Goal: Task Accomplishment & Management: Manage account settings

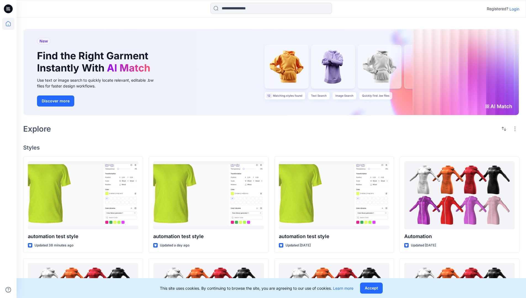
click at [513, 9] on p "Login" at bounding box center [514, 9] width 10 height 6
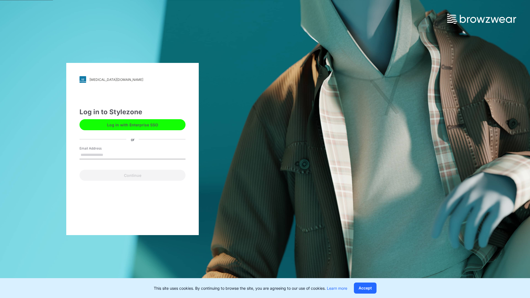
click at [109, 155] on input "Email Address" at bounding box center [132, 155] width 106 height 8
type input "**********"
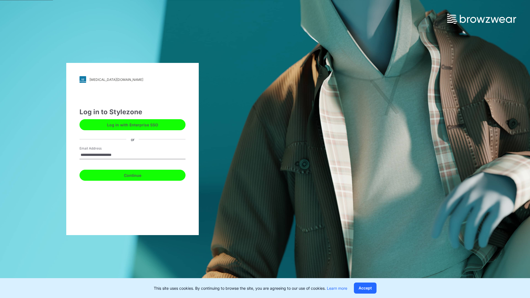
click at [139, 174] on button "Continue" at bounding box center [132, 175] width 106 height 11
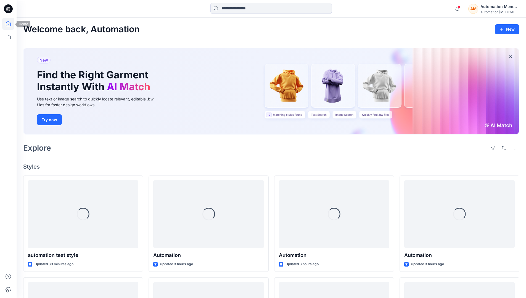
click at [10, 24] on icon at bounding box center [8, 24] width 12 height 12
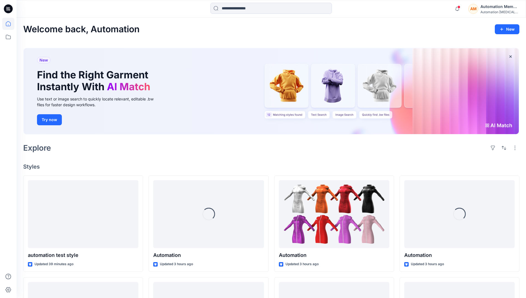
click at [480, 9] on div "AM Automation Member Automation testim..." at bounding box center [493, 8] width 51 height 11
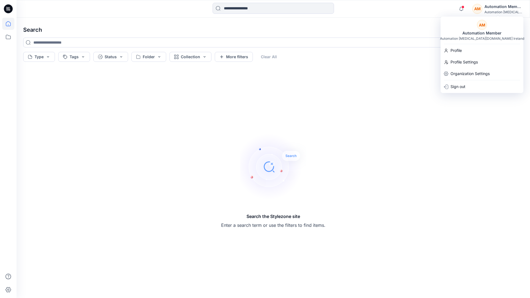
click at [6, 25] on icon at bounding box center [8, 23] width 5 height 5
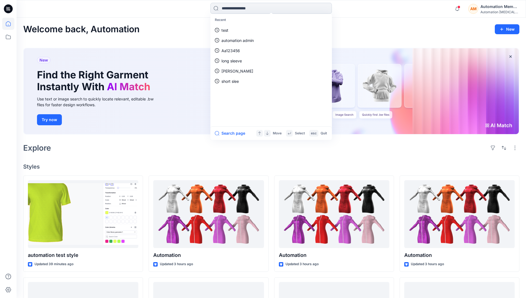
click at [231, 11] on input at bounding box center [270, 8] width 121 height 11
click at [237, 133] on button "Search page" at bounding box center [230, 133] width 30 height 7
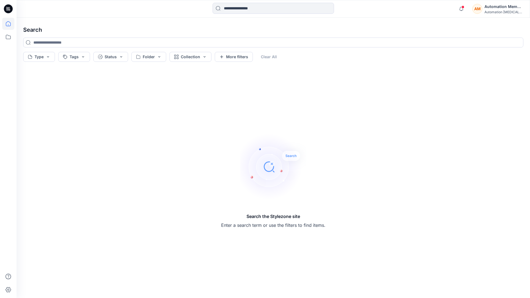
click at [10, 22] on icon at bounding box center [8, 24] width 12 height 12
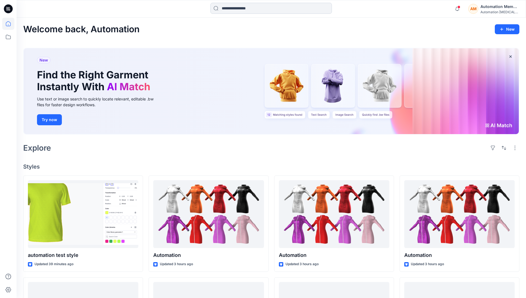
click at [238, 8] on input at bounding box center [270, 8] width 121 height 11
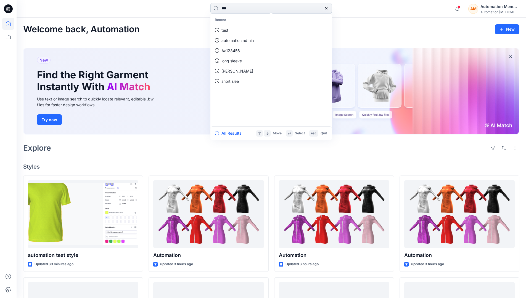
type input "****"
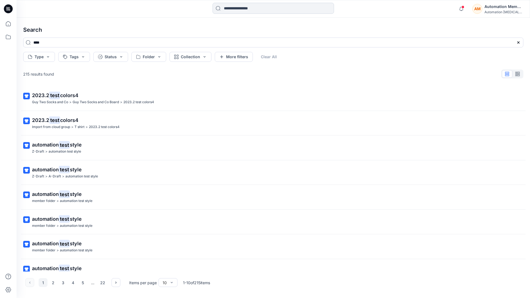
click at [239, 10] on input at bounding box center [273, 8] width 121 height 11
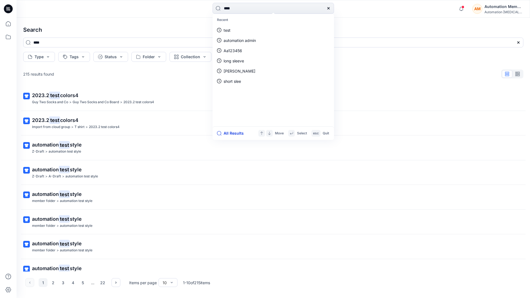
type input "****"
click at [227, 134] on button "All Results" at bounding box center [232, 133] width 30 height 7
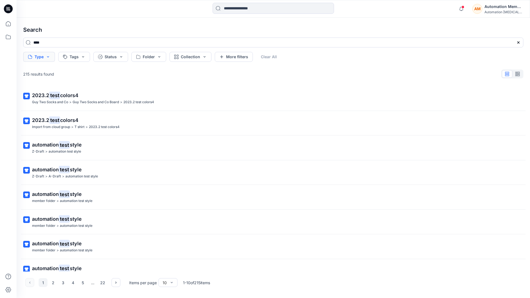
click at [47, 59] on button "Type" at bounding box center [39, 57] width 32 height 10
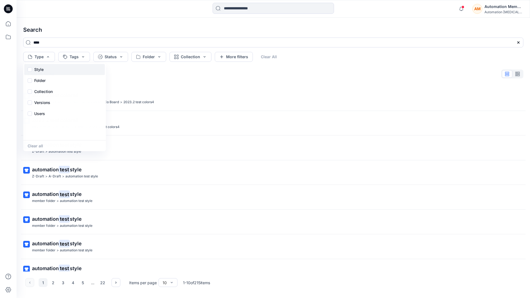
click at [46, 68] on div "Style" at bounding box center [64, 69] width 81 height 11
click at [46, 81] on div "Folder" at bounding box center [64, 80] width 81 height 11
click at [45, 89] on p "Collection" at bounding box center [43, 91] width 18 height 7
click at [45, 101] on p "Versions" at bounding box center [42, 102] width 16 height 7
click at [41, 112] on p "Users" at bounding box center [39, 113] width 11 height 7
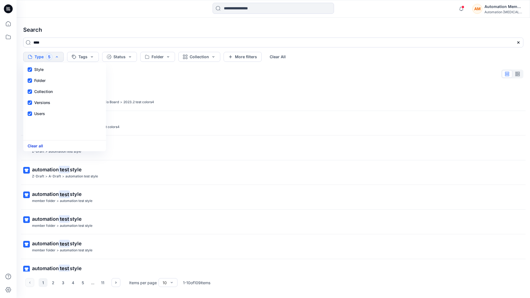
click at [38, 147] on button "Clear all" at bounding box center [35, 146] width 15 height 6
click at [77, 55] on button "Tags" at bounding box center [74, 57] width 32 height 10
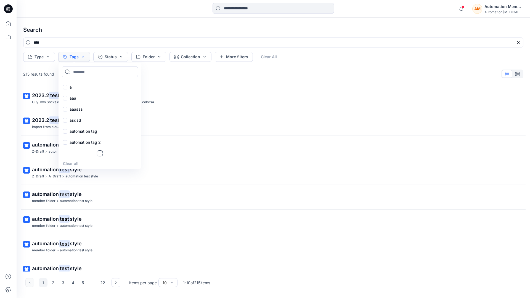
click at [72, 96] on p "aaa" at bounding box center [73, 98] width 7 height 7
click at [72, 120] on p "asdsd" at bounding box center [76, 120] width 12 height 7
click at [72, 131] on p "automation tag" at bounding box center [84, 131] width 28 height 7
click at [75, 153] on p "Bottoms" at bounding box center [77, 153] width 15 height 7
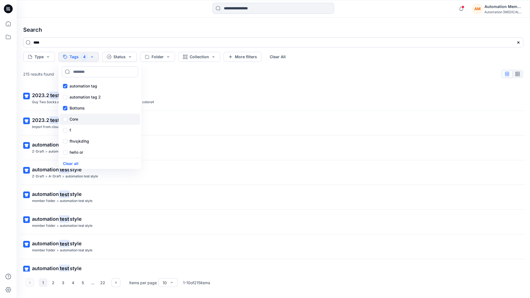
click at [82, 118] on div "Core" at bounding box center [100, 119] width 81 height 11
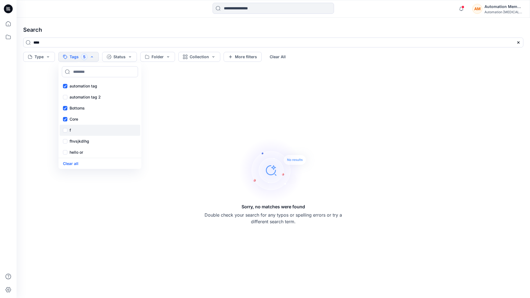
click at [81, 129] on div "f" at bounding box center [100, 130] width 81 height 11
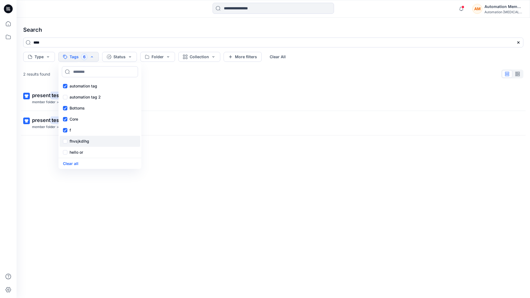
click at [83, 140] on p "fhvsjkdlhg" at bounding box center [80, 141] width 20 height 7
click at [74, 162] on button "Clear all" at bounding box center [70, 163] width 15 height 6
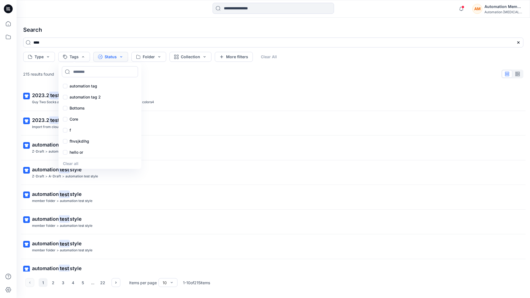
click at [113, 58] on button "Status" at bounding box center [110, 57] width 35 height 10
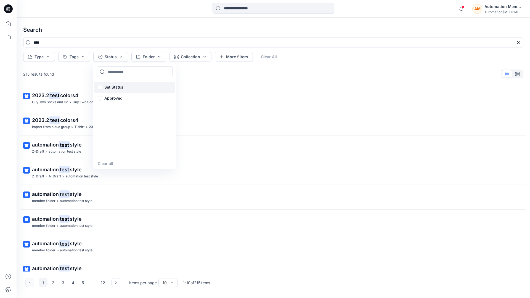
click at [122, 84] on p "Set Status" at bounding box center [113, 87] width 19 height 7
click at [104, 164] on button "Clear all" at bounding box center [105, 163] width 15 height 6
click at [158, 60] on button "Folder" at bounding box center [148, 57] width 35 height 10
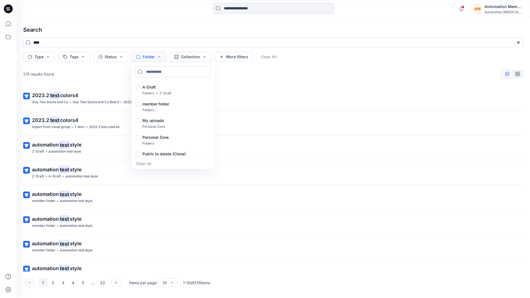
click at [139, 121] on div at bounding box center [138, 121] width 4 height 6
click at [137, 138] on div at bounding box center [138, 138] width 4 height 6
click at [148, 163] on button "Clear all" at bounding box center [143, 163] width 15 height 6
click at [198, 58] on button "Collection" at bounding box center [190, 57] width 42 height 10
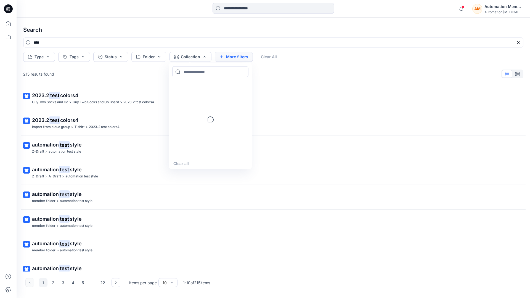
click at [232, 56] on button "More filters" at bounding box center [234, 57] width 38 height 10
click at [249, 57] on button "Created by" at bounding box center [236, 57] width 43 height 10
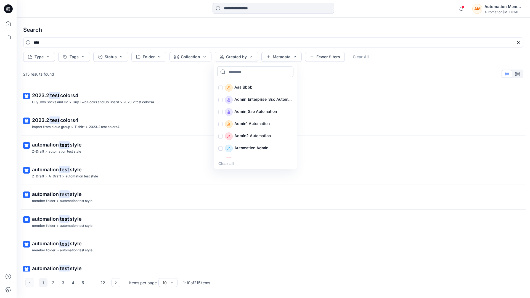
click at [243, 71] on input at bounding box center [255, 71] width 76 height 11
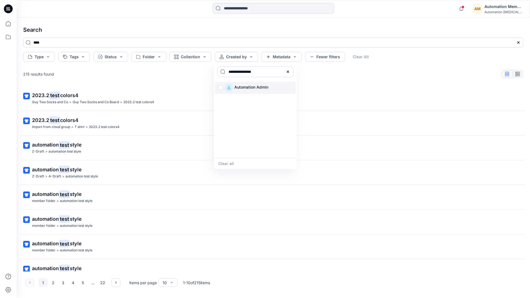
type input "**********"
click at [218, 88] on div "Automation Admin" at bounding box center [255, 88] width 81 height 12
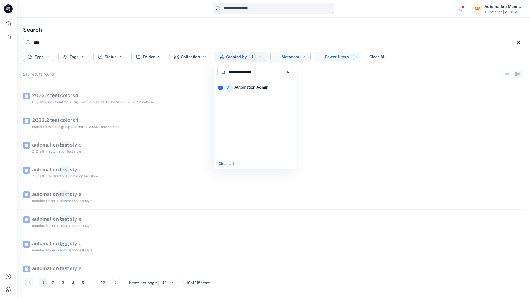
click at [290, 58] on button "Metadata" at bounding box center [290, 57] width 40 height 10
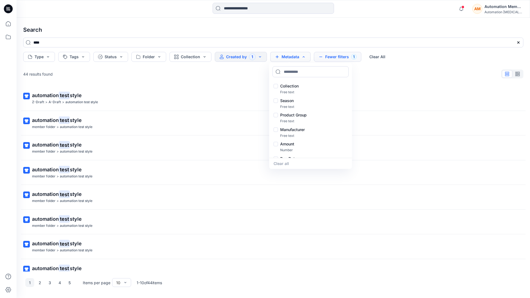
click at [292, 59] on button "Metadata" at bounding box center [290, 57] width 40 height 10
click at [336, 59] on button "Fewer filters 1" at bounding box center [337, 57] width 47 height 10
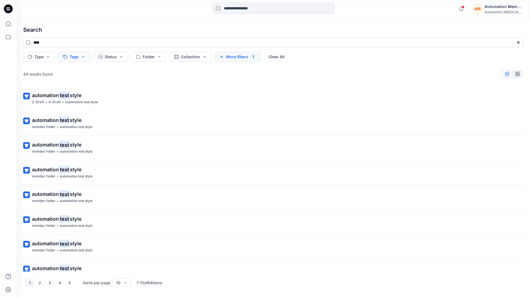
click at [75, 57] on button "Tags" at bounding box center [74, 57] width 32 height 10
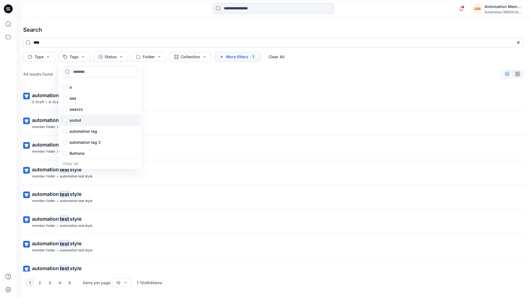
click at [75, 124] on div "asdsd" at bounding box center [100, 120] width 81 height 11
click at [287, 55] on button "Clear All" at bounding box center [285, 57] width 25 height 10
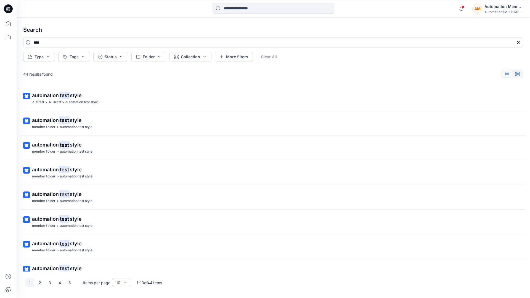
click at [518, 73] on icon "button" at bounding box center [517, 74] width 4 height 4
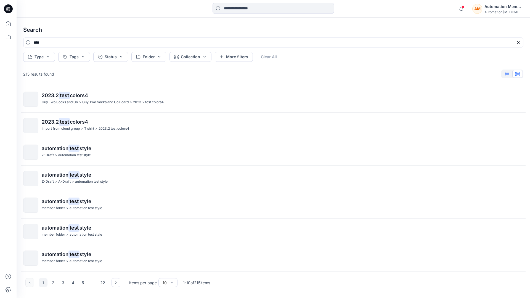
click at [508, 74] on icon "button" at bounding box center [507, 74] width 4 height 4
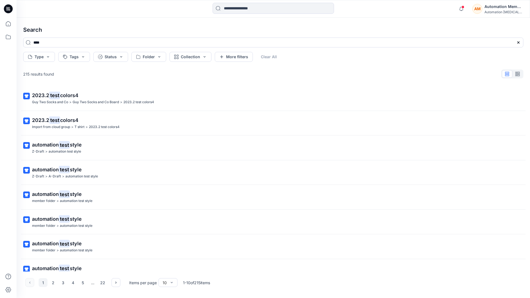
click at [484, 10] on div "AM Automation Member Automation testim..." at bounding box center [497, 8] width 51 height 11
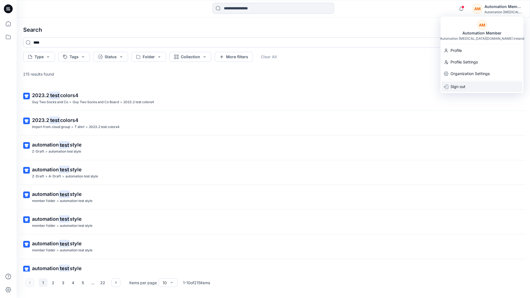
click at [472, 85] on div "Sign out" at bounding box center [482, 86] width 81 height 10
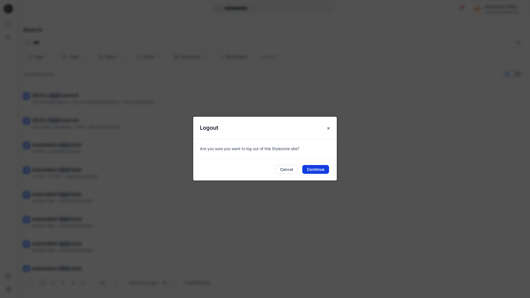
click at [308, 167] on button "Continue" at bounding box center [315, 169] width 27 height 9
